Goal: Task Accomplishment & Management: Use online tool/utility

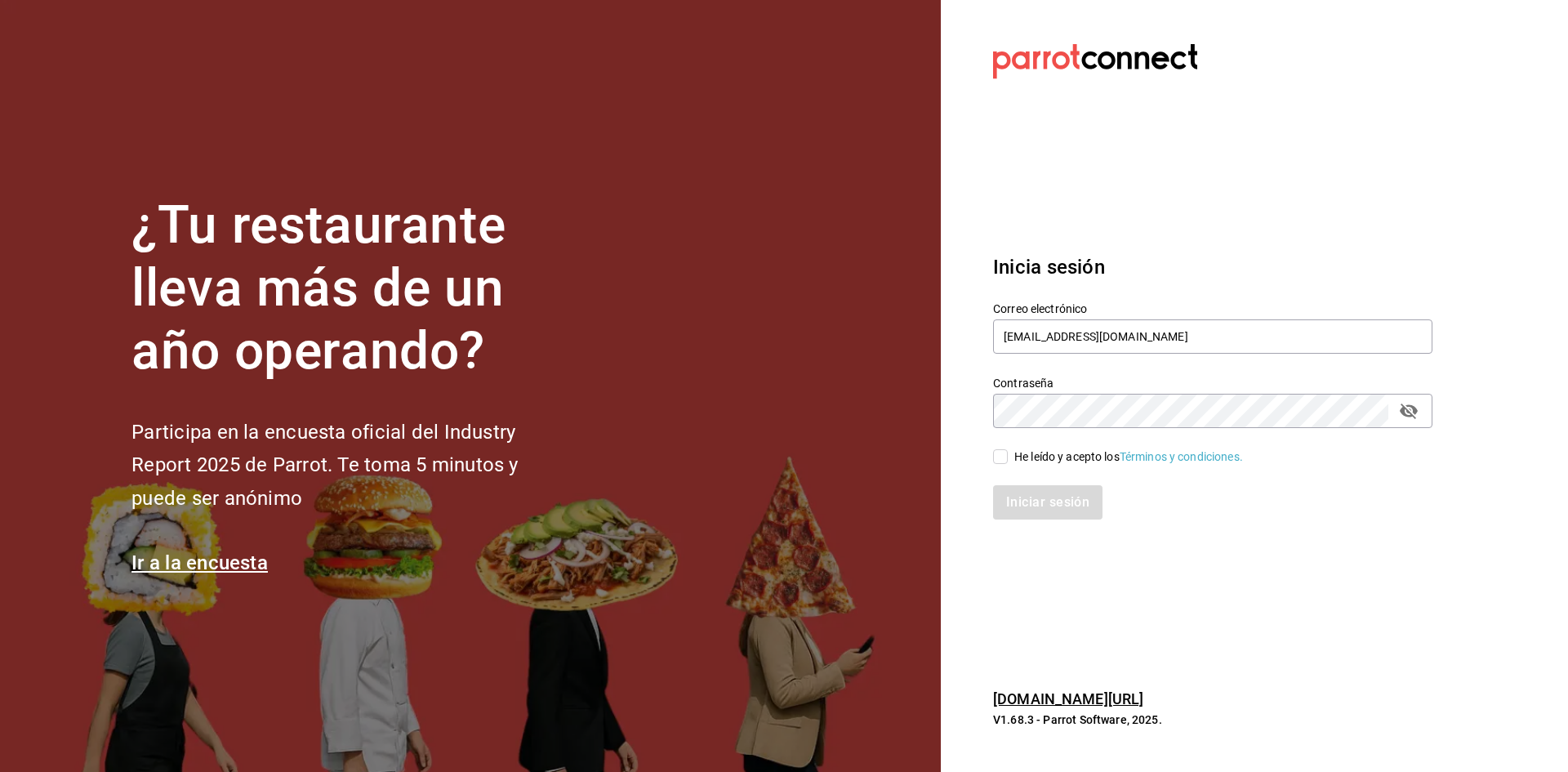
click at [1007, 455] on input "He leído y acepto los Términos y condiciones." at bounding box center [1001, 457] width 14 height 14
checkbox input "true"
click at [1020, 513] on button "Iniciar sesión" at bounding box center [1048, 503] width 111 height 34
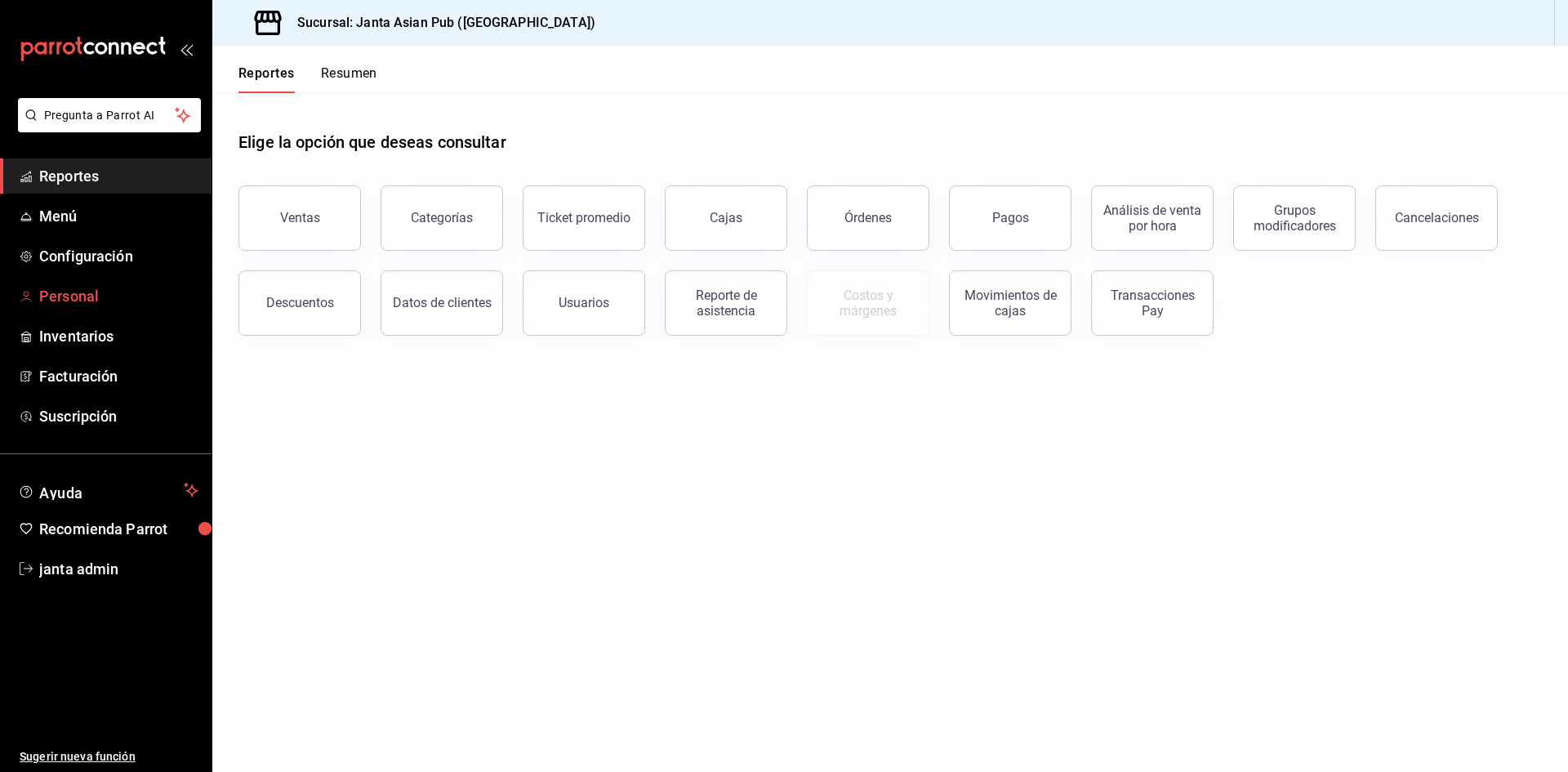
click at [118, 286] on span "Personal" at bounding box center [119, 296] width 159 height 22
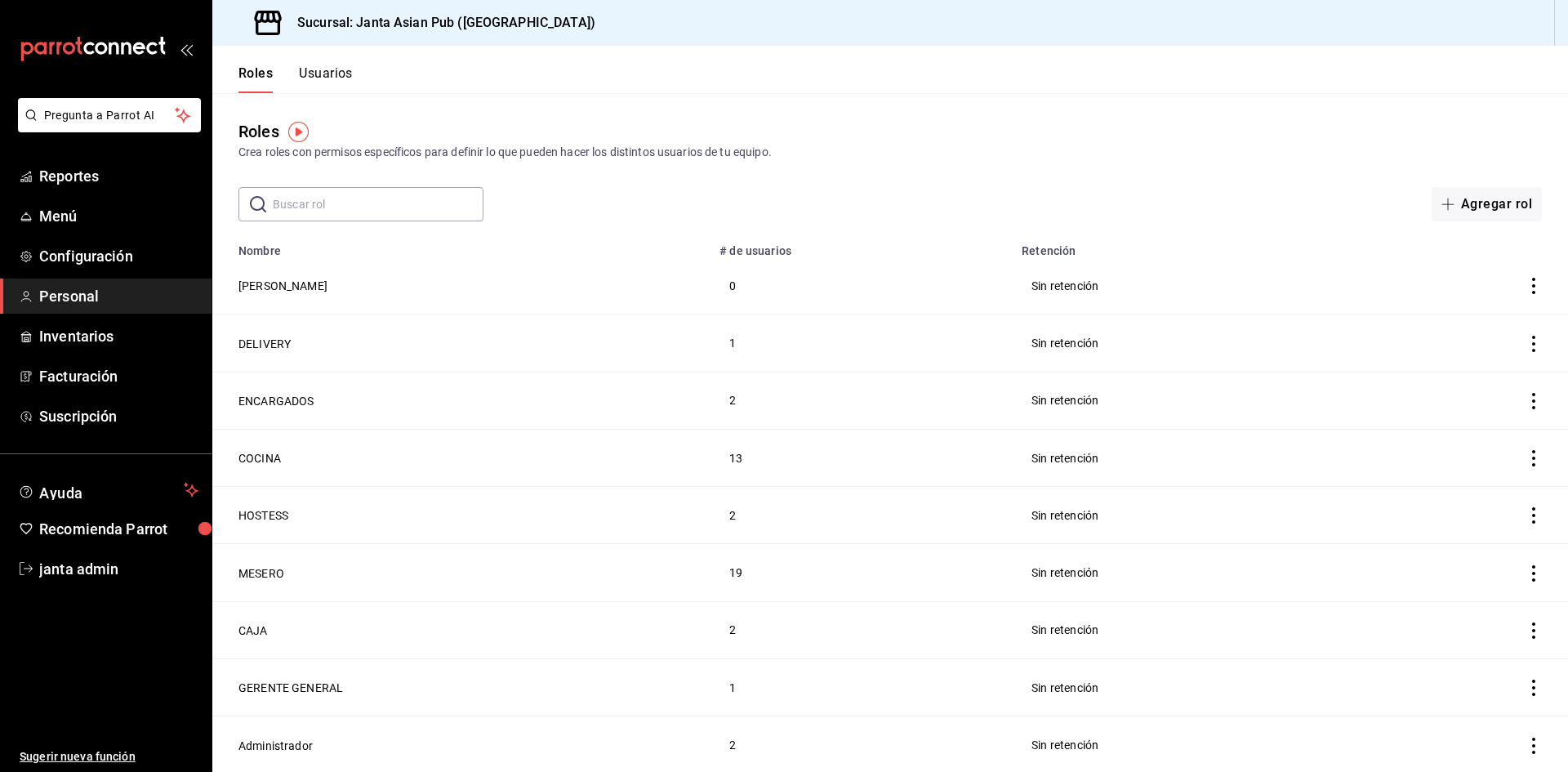
click at [320, 72] on button "Usuarios" at bounding box center [326, 79] width 54 height 28
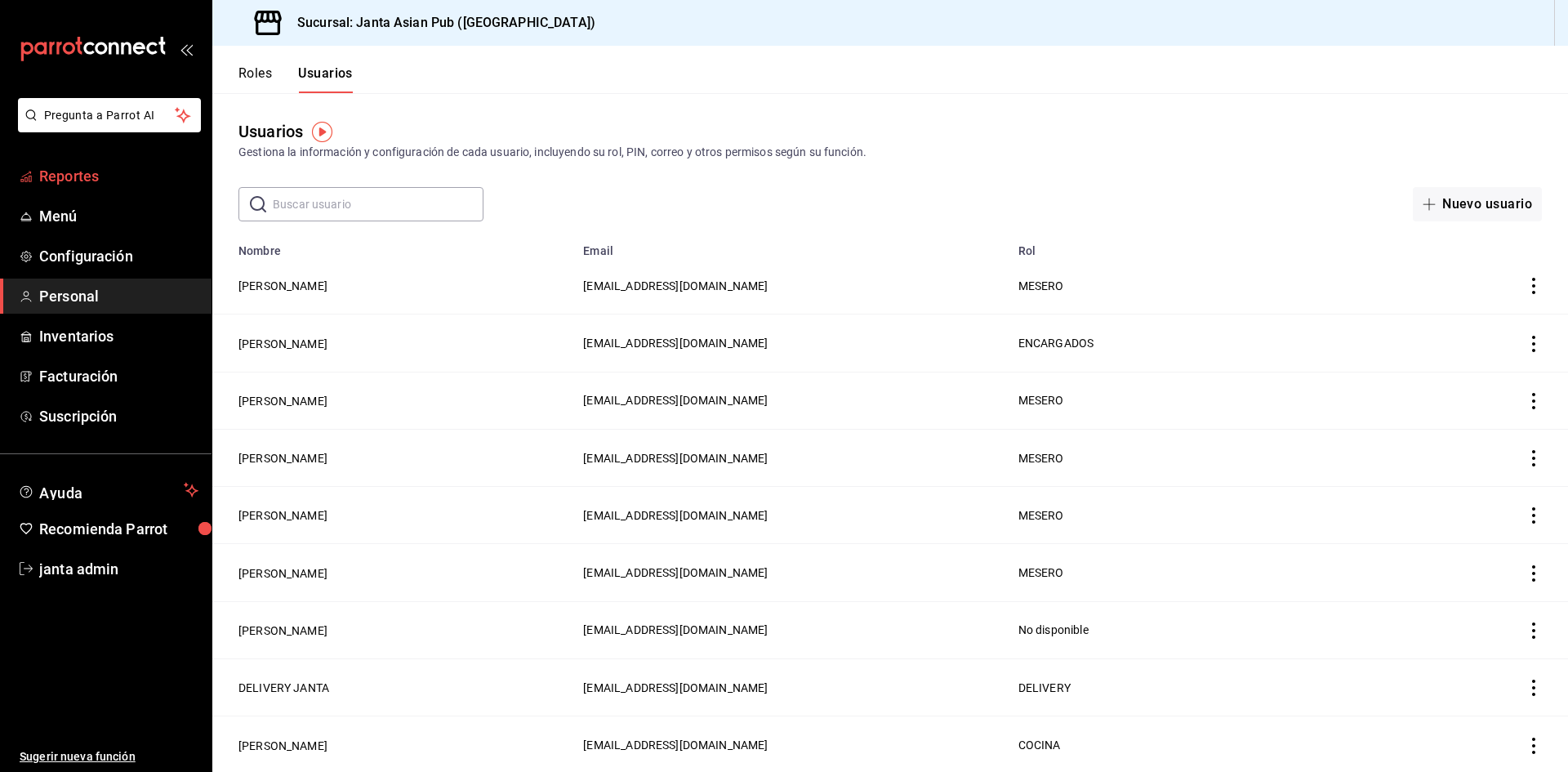
click at [95, 180] on span "Reportes" at bounding box center [119, 176] width 159 height 22
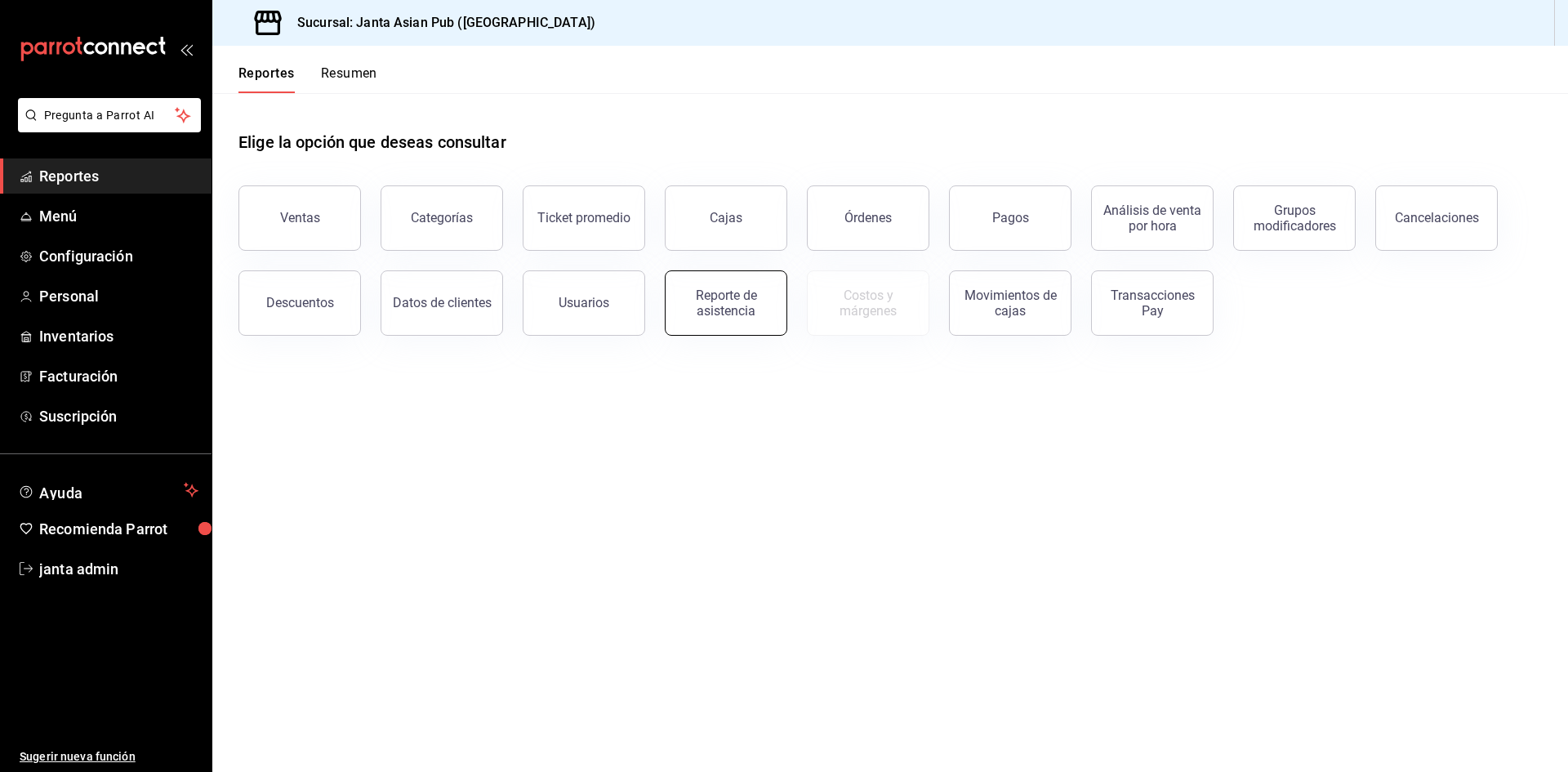
click at [715, 302] on div "Reporte de asistencia" at bounding box center [726, 303] width 101 height 31
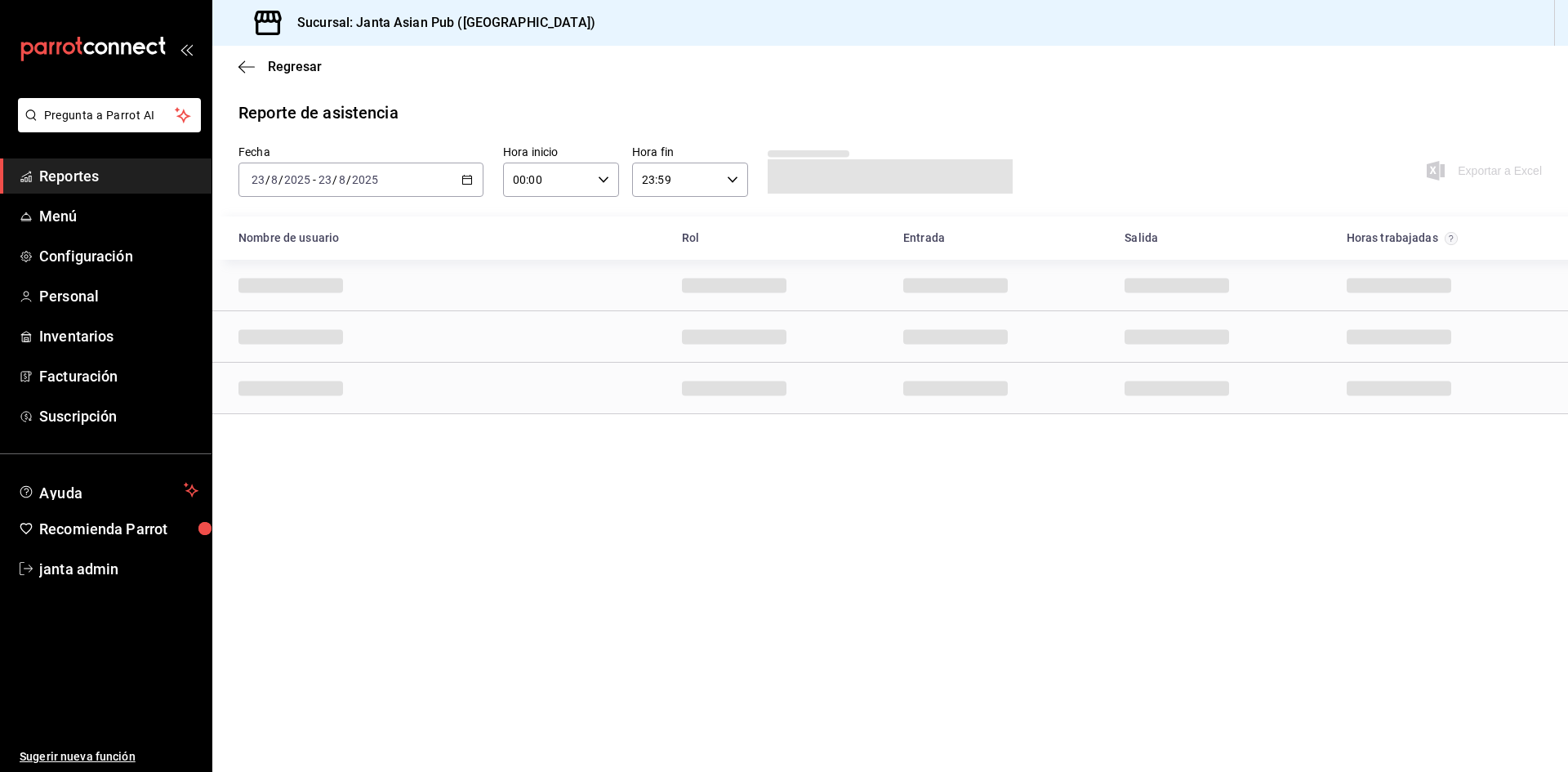
click at [405, 187] on div "[DATE] [DATE] - [DATE] [DATE]" at bounding box center [361, 179] width 245 height 34
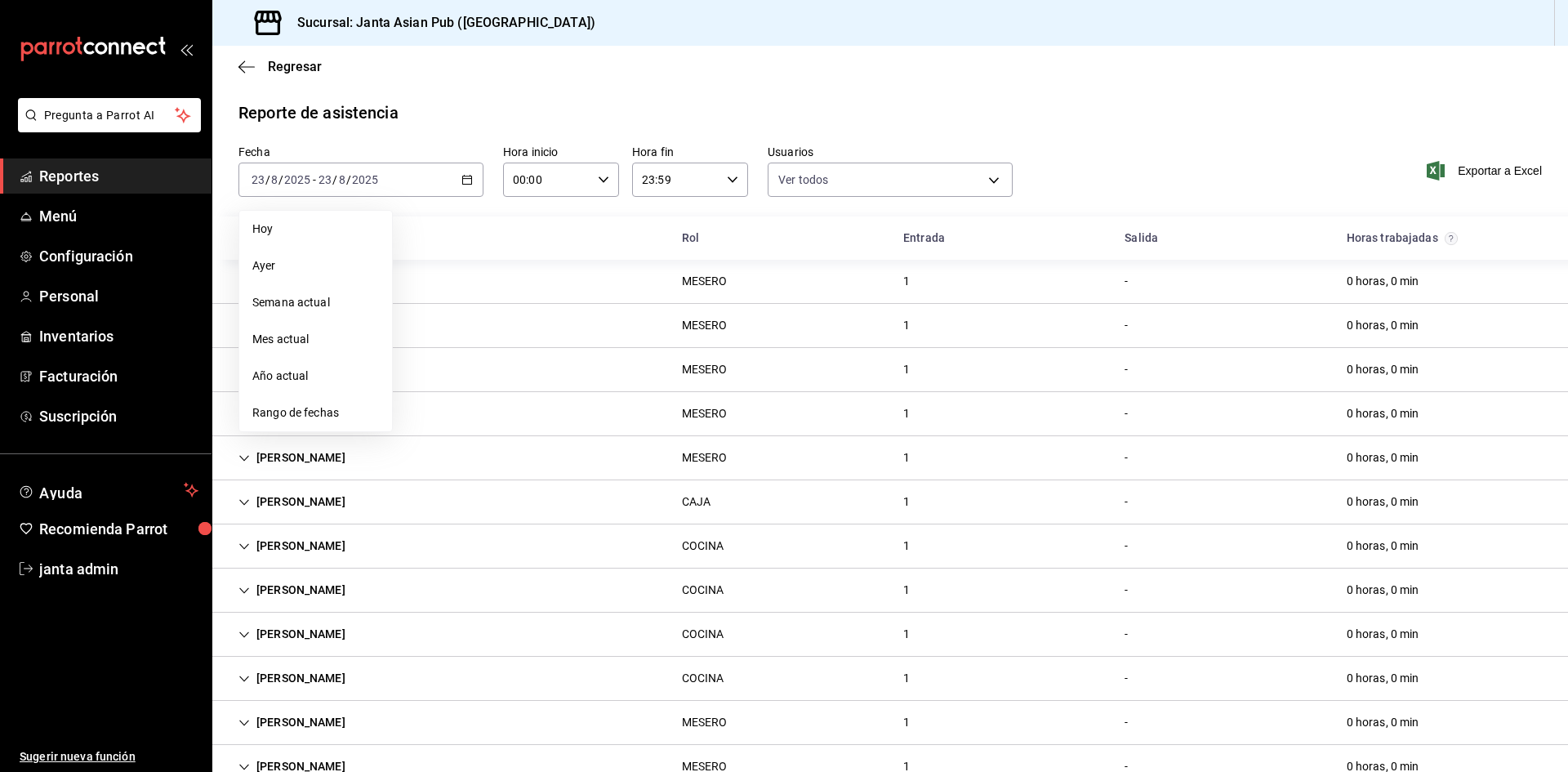
click at [299, 230] on span "Hoy" at bounding box center [315, 229] width 127 height 17
click at [393, 186] on div "[DATE] [DATE] - [DATE] [DATE]" at bounding box center [361, 179] width 245 height 34
click at [279, 266] on span "Ayer" at bounding box center [315, 266] width 127 height 17
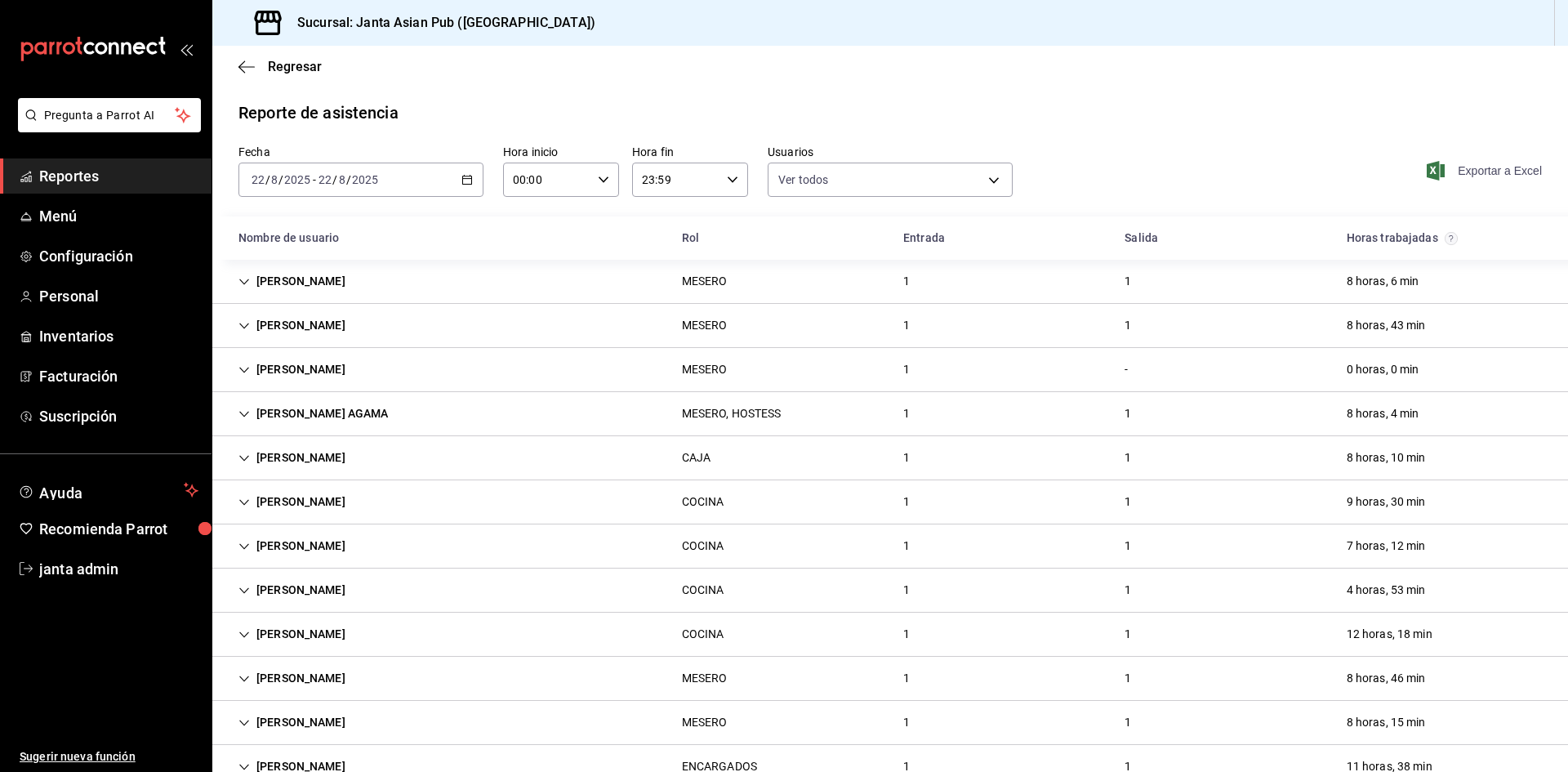
click at [1438, 172] on span "Exportar a Excel" at bounding box center [1486, 171] width 112 height 20
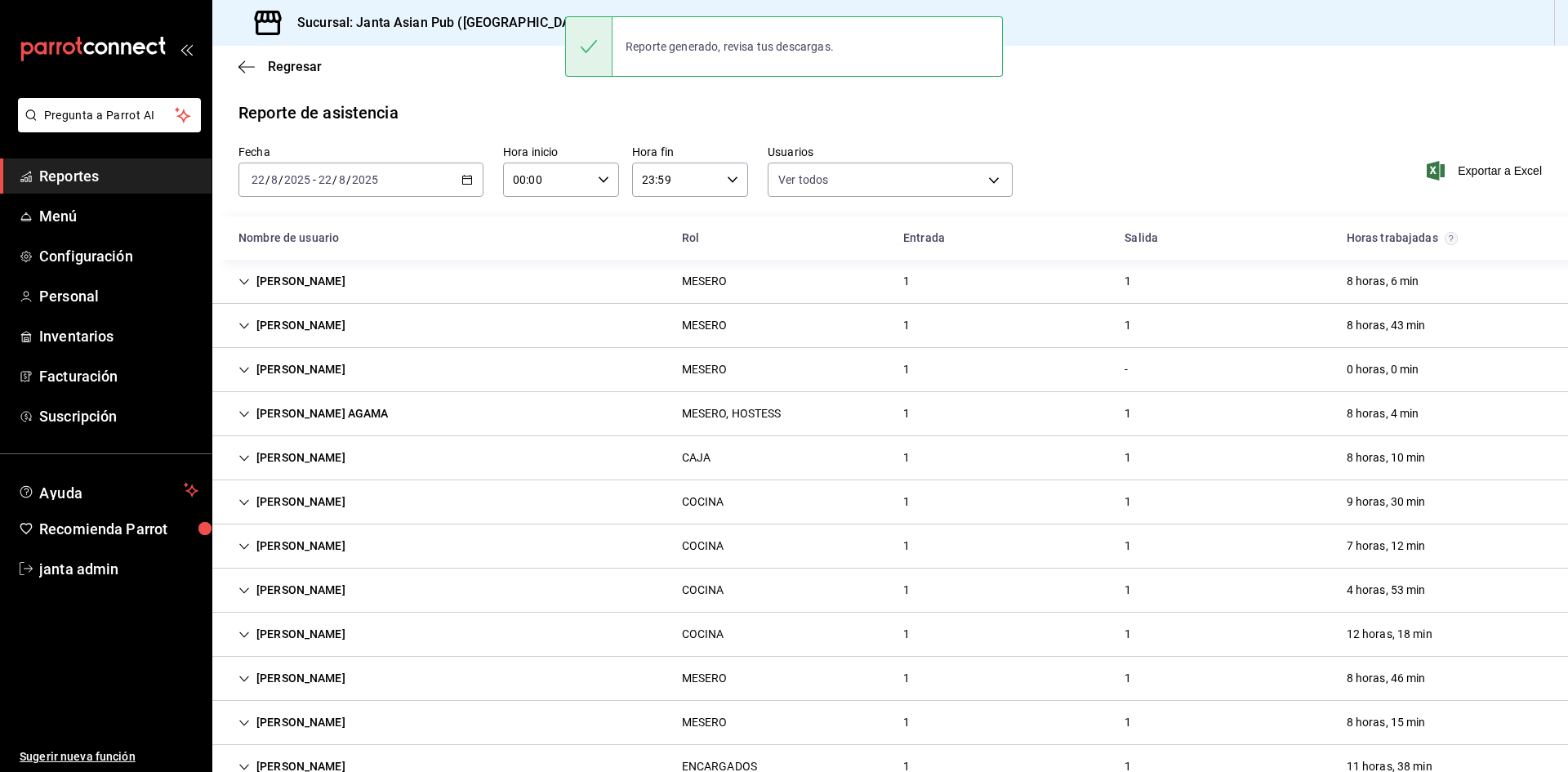
click at [396, 177] on div "[DATE] [DATE] - [DATE] [DATE]" at bounding box center [361, 179] width 245 height 34
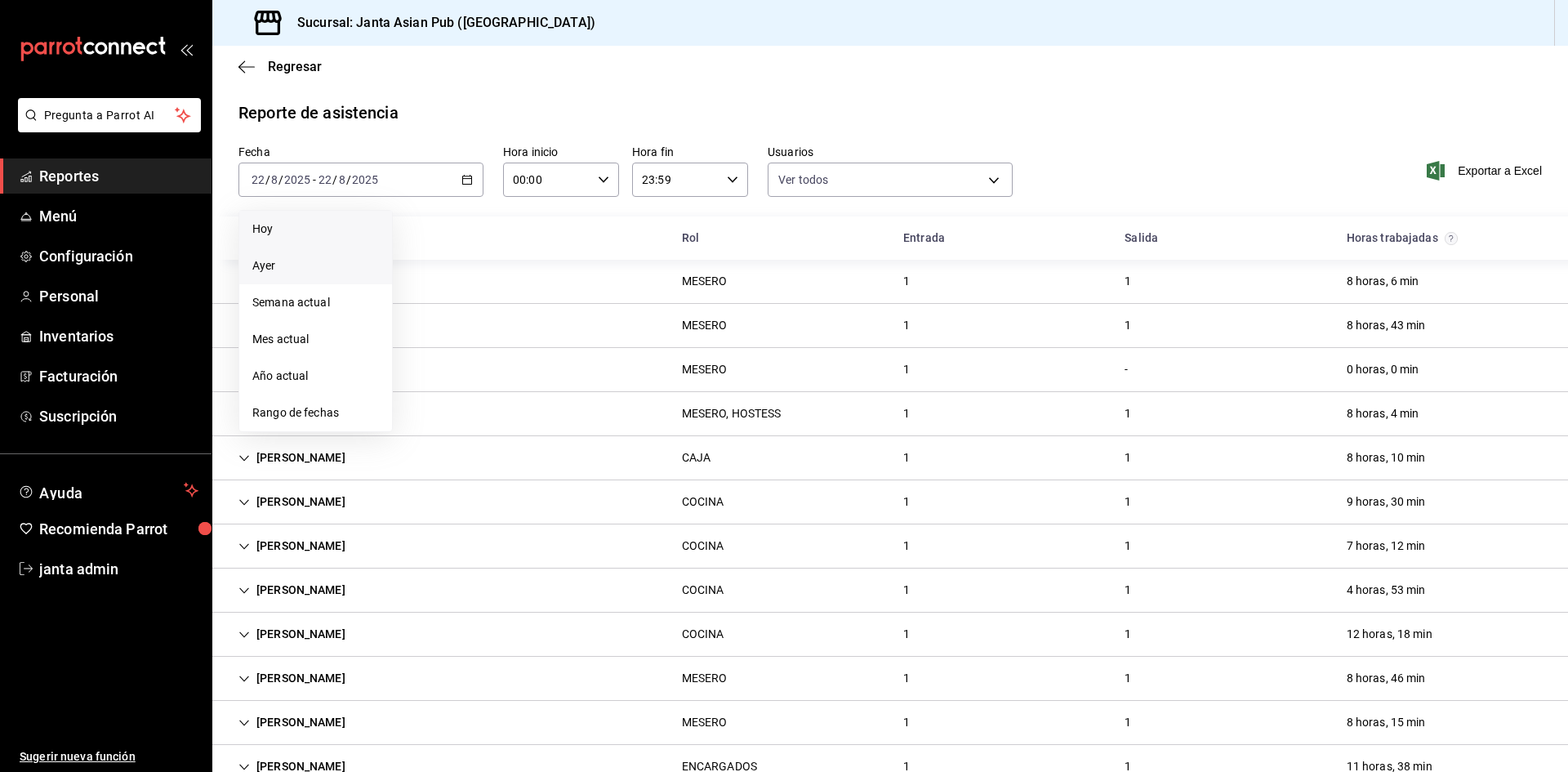
click at [320, 230] on span "Hoy" at bounding box center [315, 229] width 127 height 17
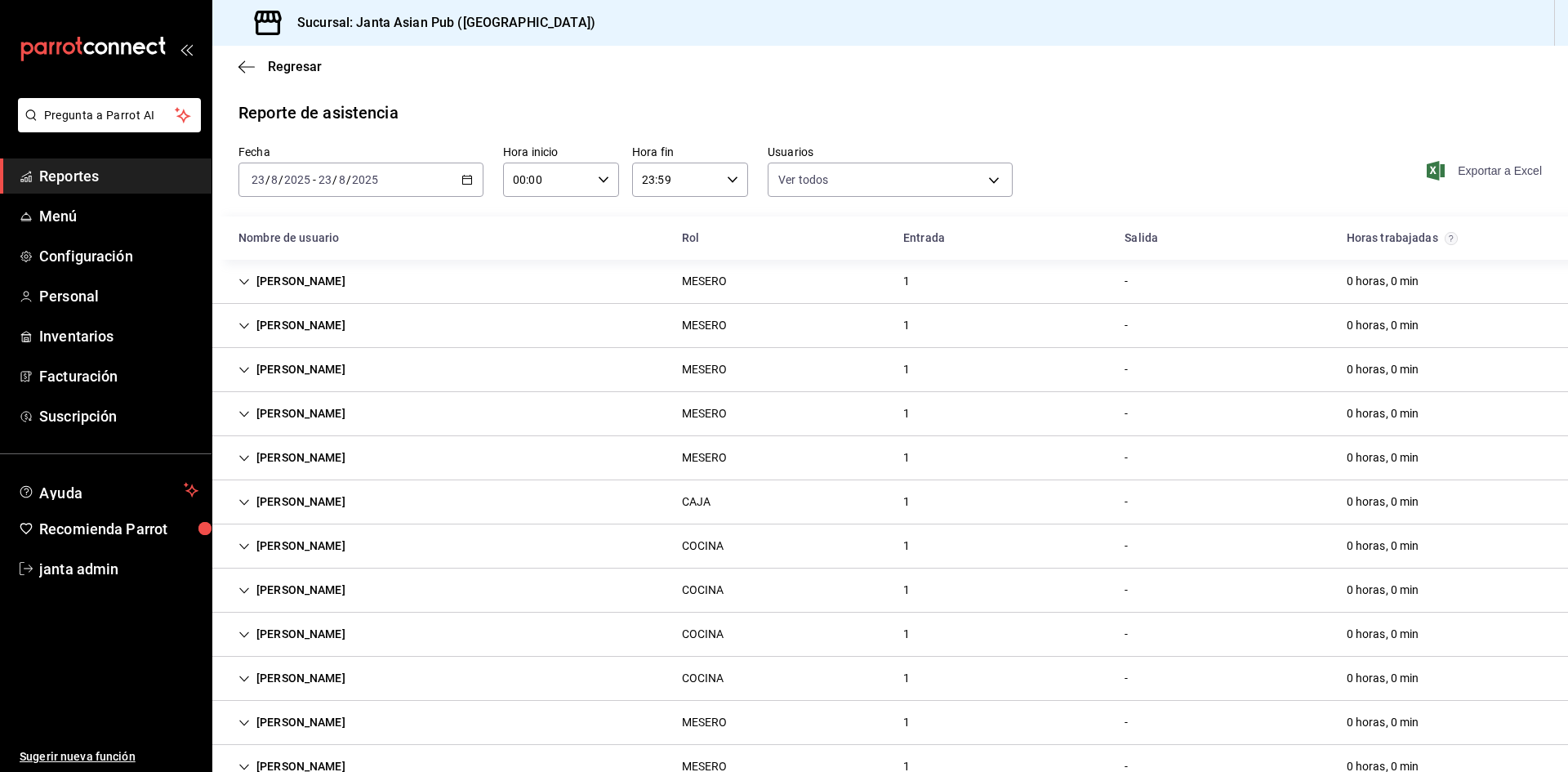
click at [1455, 172] on span "Exportar a Excel" at bounding box center [1486, 171] width 112 height 20
